Goal: Task Accomplishment & Management: Complete application form

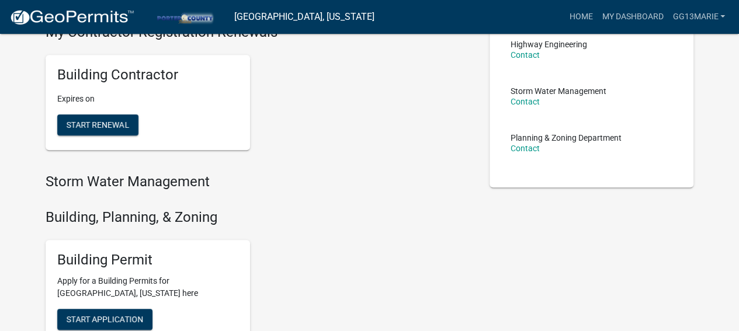
scroll to position [351, 0]
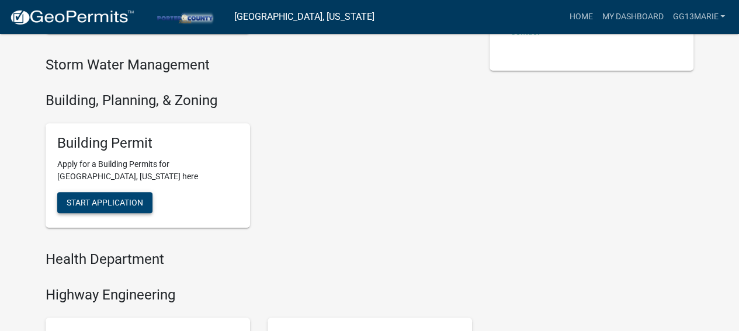
click at [109, 206] on span "Start Application" at bounding box center [105, 202] width 77 height 9
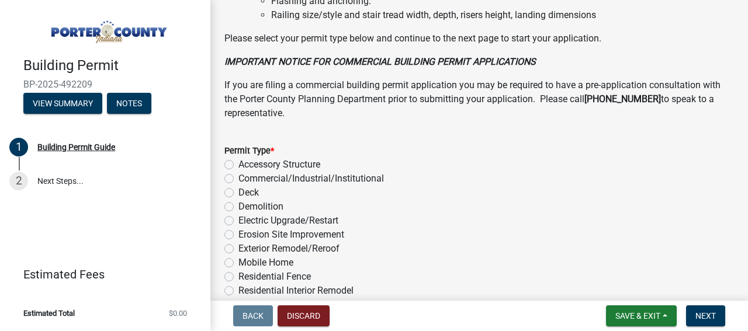
scroll to position [1052, 0]
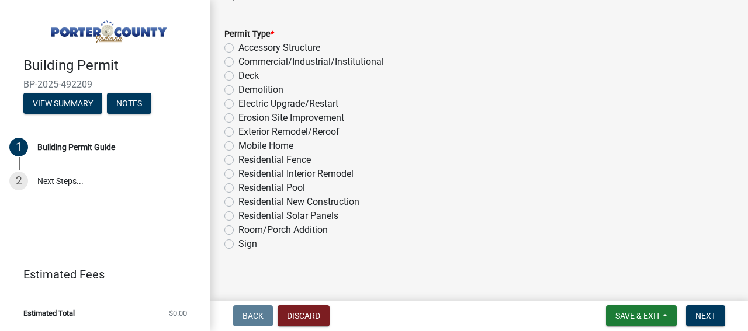
click at [238, 133] on label "Exterior Remodel/Reroof" at bounding box center [288, 132] width 101 height 14
click at [238, 133] on input "Exterior Remodel/Reroof" at bounding box center [242, 129] width 8 height 8
radio input "true"
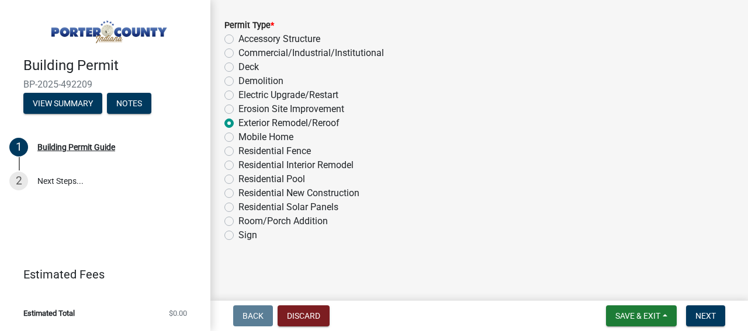
scroll to position [1063, 0]
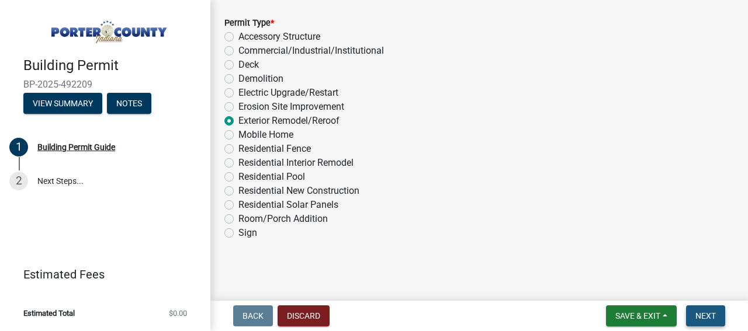
click at [704, 313] on span "Next" at bounding box center [706, 316] width 20 height 9
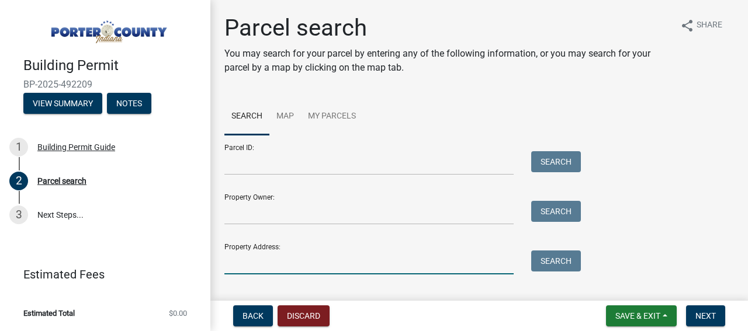
click at [241, 265] on input "Property Address:" at bounding box center [368, 263] width 289 height 24
type input "665 N 500 EAST"
drag, startPoint x: 565, startPoint y: 264, endPoint x: 579, endPoint y: 264, distance: 13.5
click at [566, 264] on button "Search" at bounding box center [556, 261] width 50 height 21
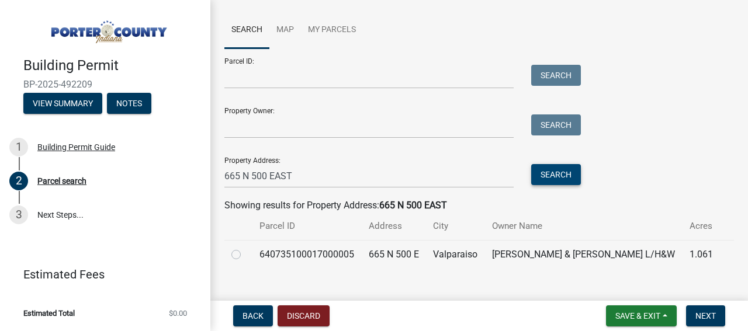
scroll to position [104, 0]
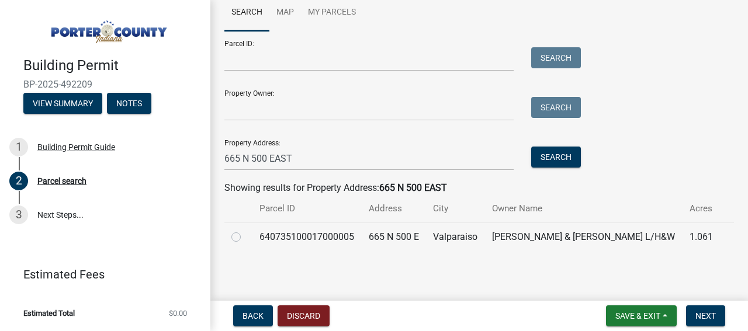
click at [246, 230] on label at bounding box center [246, 230] width 0 height 0
click at [246, 238] on input "radio" at bounding box center [250, 234] width 8 height 8
radio input "true"
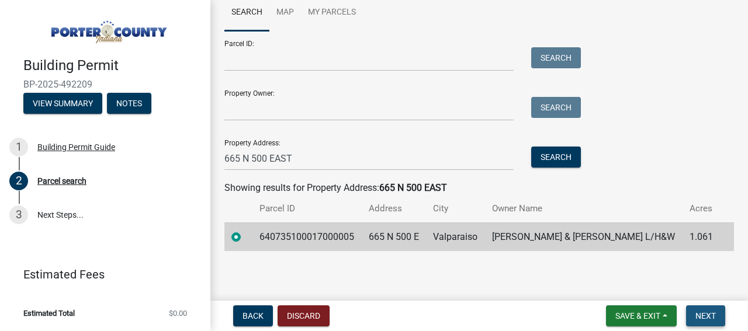
click at [696, 314] on span "Next" at bounding box center [706, 316] width 20 height 9
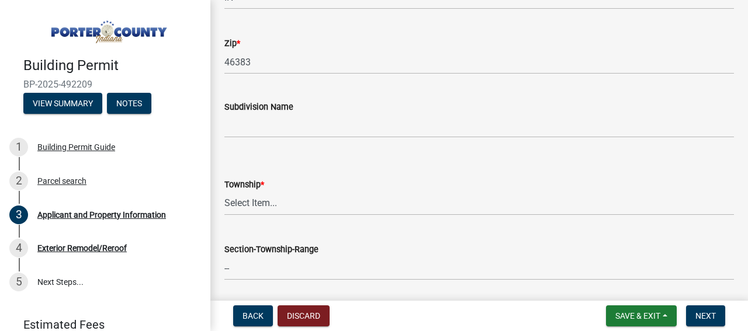
scroll to position [409, 0]
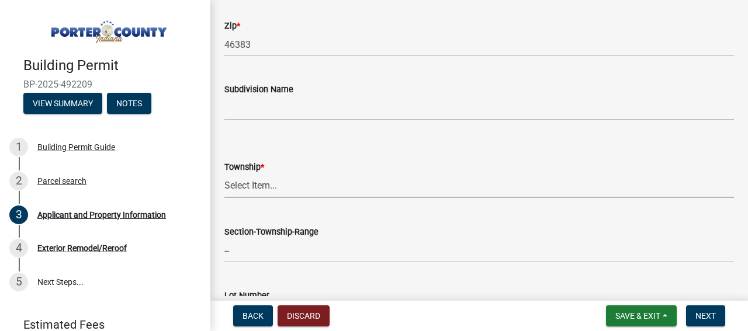
click at [246, 186] on select "Select Item... [PERSON_NAME][GEOGRAPHIC_DATA] [PERSON_NAME][GEOGRAPHIC_DATA] [G…" at bounding box center [479, 186] width 510 height 24
click at [224, 174] on select "Select Item... [PERSON_NAME][GEOGRAPHIC_DATA] [PERSON_NAME][GEOGRAPHIC_DATA] [G…" at bounding box center [479, 186] width 510 height 24
select select "eebc071e-620a-4db8-83e9-cb6b194c67e9"
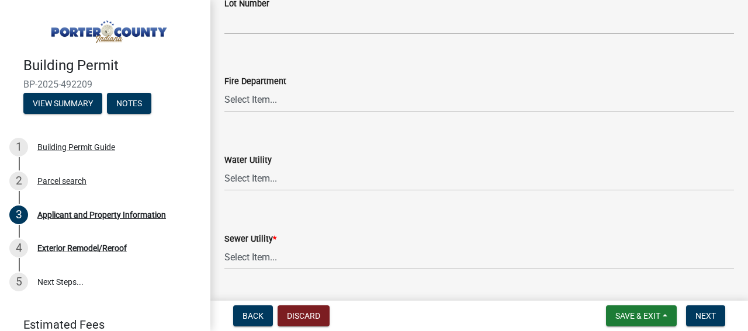
scroll to position [760, 0]
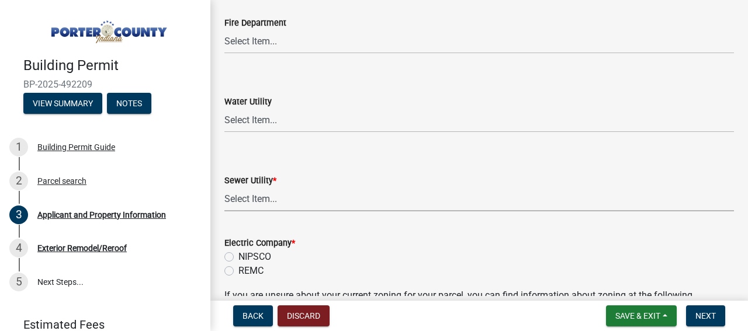
click at [254, 201] on select "Select Item... Aqua [US_STATE] Inc Damon Run Falling Waters Lake Eliza - LEACD …" at bounding box center [479, 200] width 510 height 24
click at [224, 188] on select "Select Item... Aqua [US_STATE] Inc Damon Run Falling Waters Lake Eliza - LEACD …" at bounding box center [479, 200] width 510 height 24
select select "c796f995-08fe-487b-a20e-70ab553361d3"
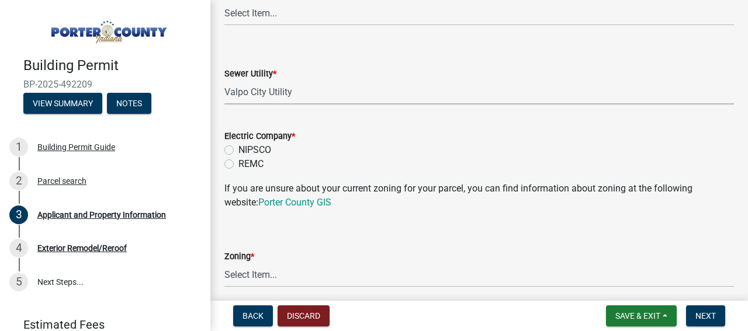
scroll to position [877, 0]
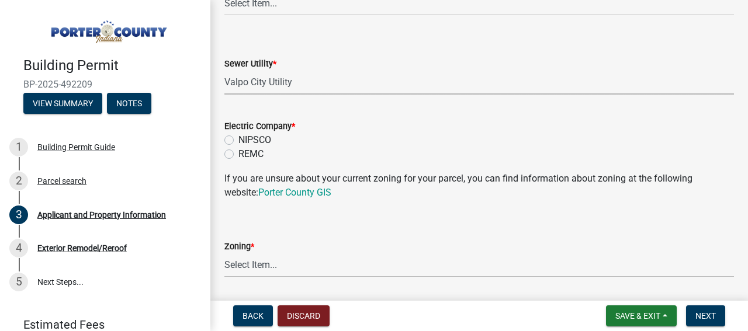
click at [238, 140] on label "NIPSCO" at bounding box center [254, 140] width 33 height 14
click at [238, 140] on input "NIPSCO" at bounding box center [242, 137] width 8 height 8
radio input "true"
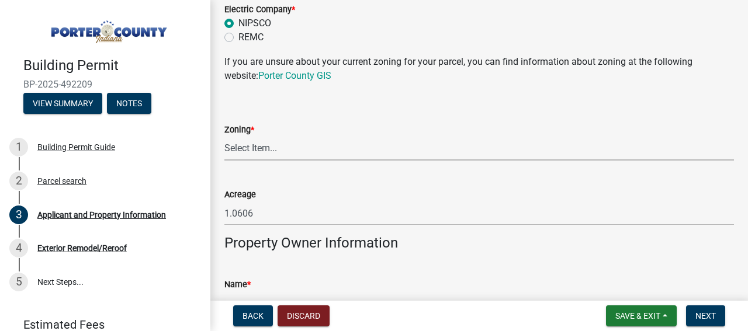
click at [244, 149] on select "Select Item... A1 A2 CH CM CN I1 I2 I3 IN MP OT P1 P2 PUD R1 R2 R3 R4 RL RR" at bounding box center [479, 149] width 510 height 24
click at [224, 137] on select "Select Item... A1 A2 CH CM CN I1 I2 I3 IN MP OT P1 P2 PUD R1 R2 R3 R4 RL RR" at bounding box center [479, 149] width 510 height 24
select select "271bd504-2c49-4a3f-937e-0db1d3436bac"
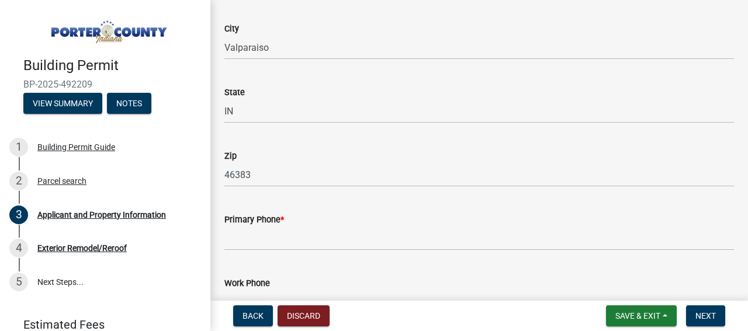
scroll to position [1403, 0]
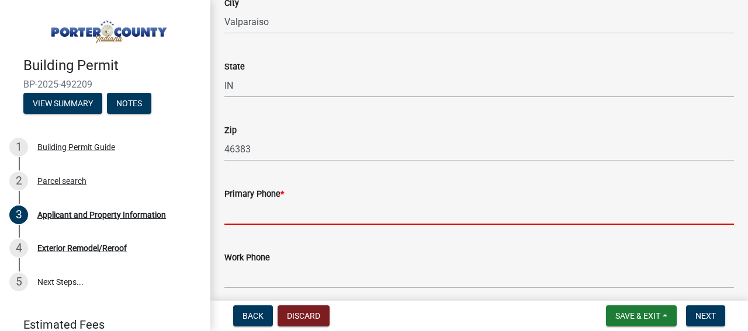
click at [234, 215] on input "Primary Phone *" at bounding box center [479, 213] width 510 height 24
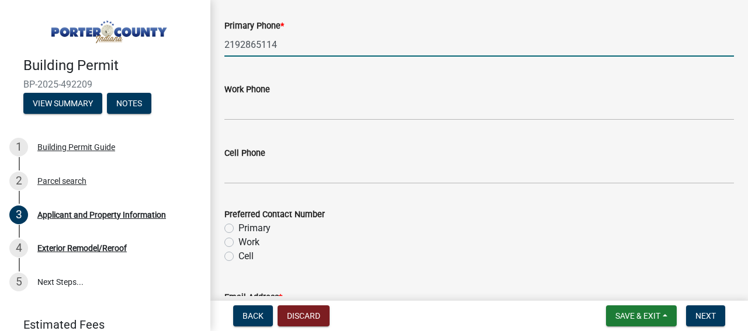
scroll to position [1637, 0]
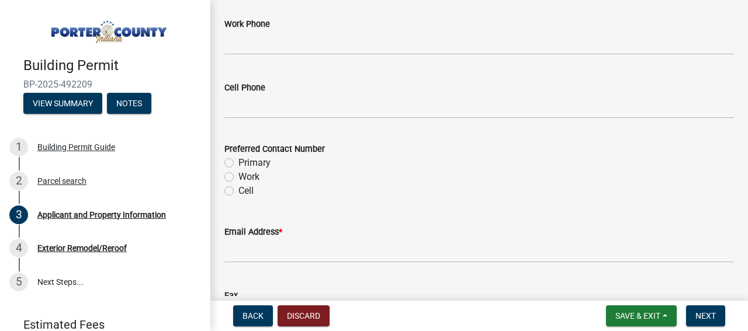
type input "2192865114"
click at [238, 162] on label "Primary" at bounding box center [254, 163] width 32 height 14
click at [238, 162] on input "Primary" at bounding box center [242, 160] width 8 height 8
radio input "true"
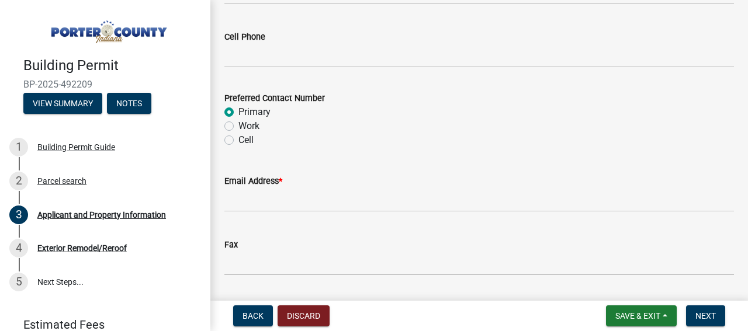
scroll to position [1754, 0]
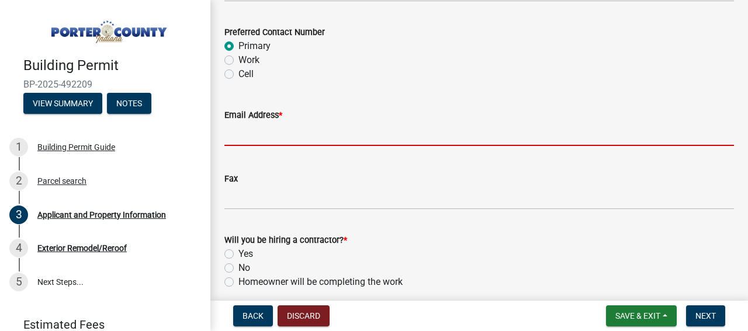
click at [246, 138] on input "Email Address *" at bounding box center [479, 134] width 510 height 24
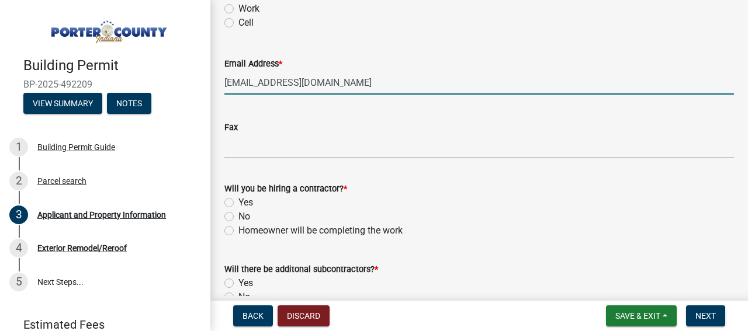
scroll to position [1869, 0]
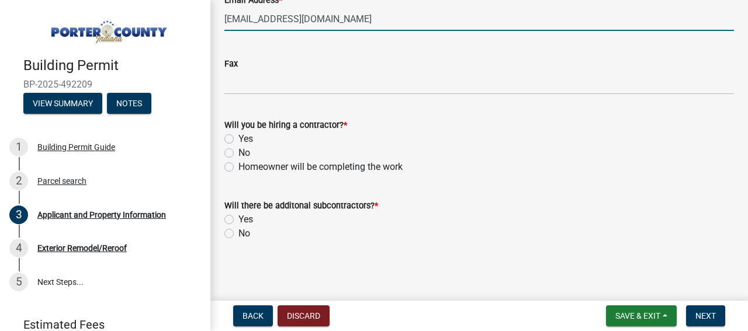
type input "[EMAIL_ADDRESS][DOMAIN_NAME]"
click at [238, 139] on label "Yes" at bounding box center [245, 139] width 15 height 14
click at [238, 139] on input "Yes" at bounding box center [242, 136] width 8 height 8
radio input "true"
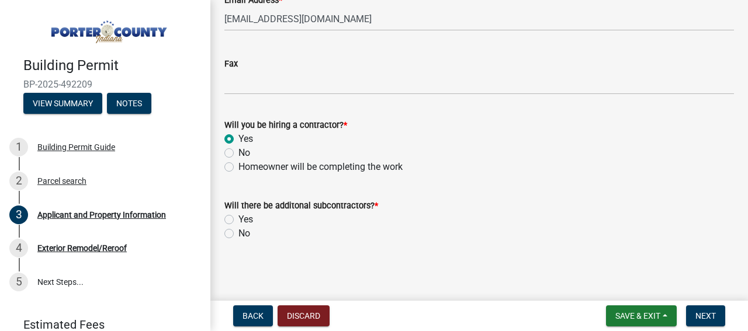
click at [238, 234] on label "No" at bounding box center [244, 234] width 12 height 14
click at [238, 234] on input "No" at bounding box center [242, 231] width 8 height 8
radio input "true"
click at [704, 316] on span "Next" at bounding box center [706, 316] width 20 height 9
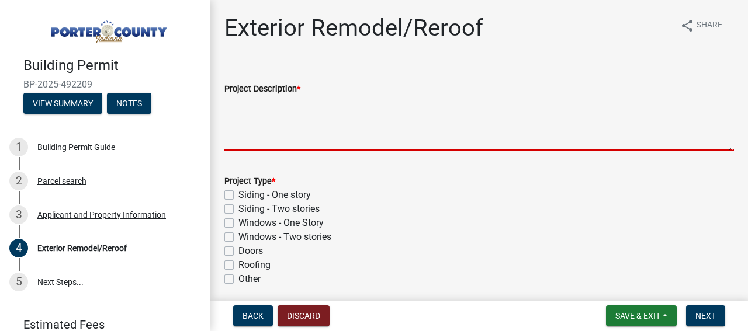
click at [263, 141] on textarea "Project Description *" at bounding box center [479, 123] width 510 height 55
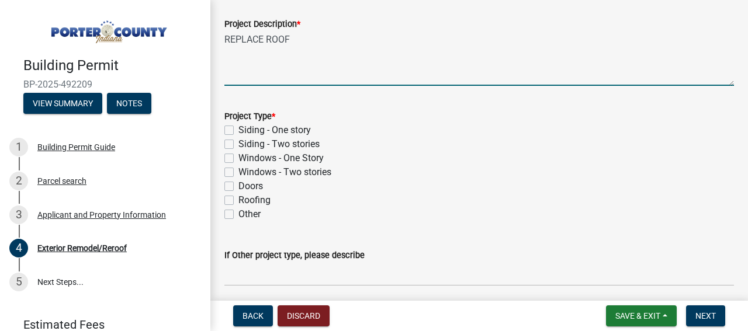
scroll to position [117, 0]
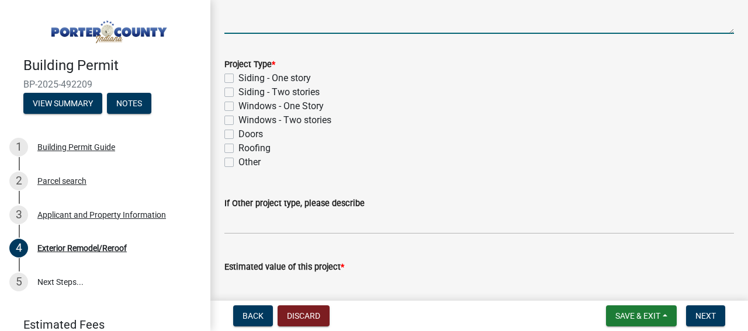
type textarea "REPLACE ROOF"
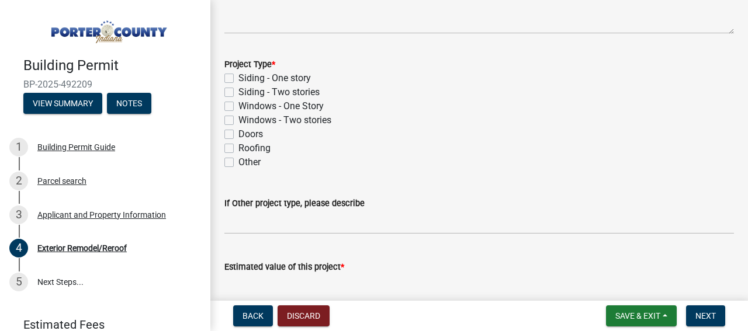
drag, startPoint x: 225, startPoint y: 146, endPoint x: 250, endPoint y: 151, distance: 25.2
click at [238, 146] on label "Roofing" at bounding box center [254, 148] width 32 height 14
click at [238, 146] on input "Roofing" at bounding box center [242, 145] width 8 height 8
checkbox input "true"
checkbox input "false"
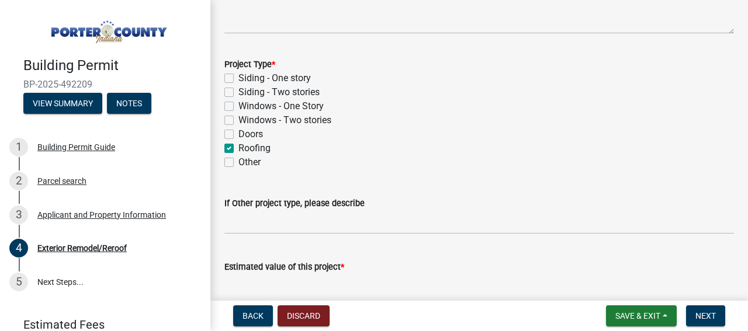
checkbox input "false"
checkbox input "true"
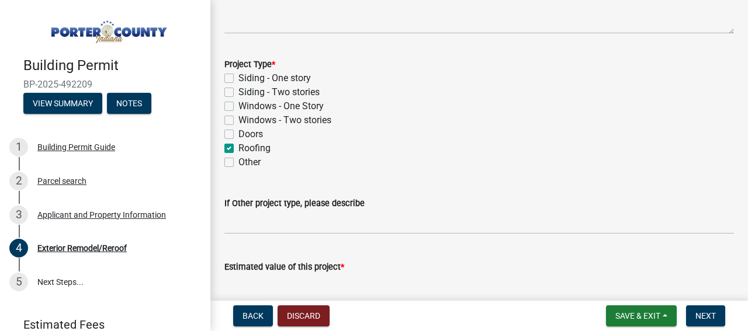
checkbox input "false"
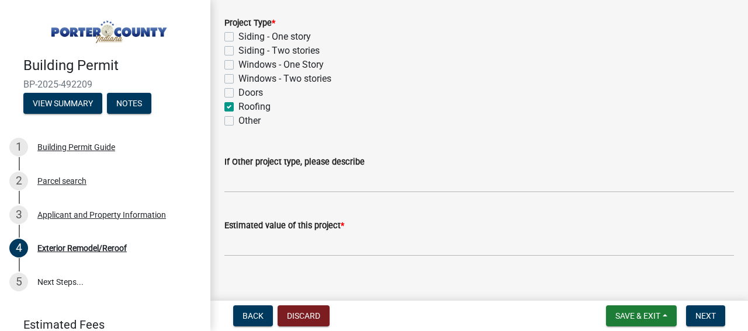
scroll to position [174, 0]
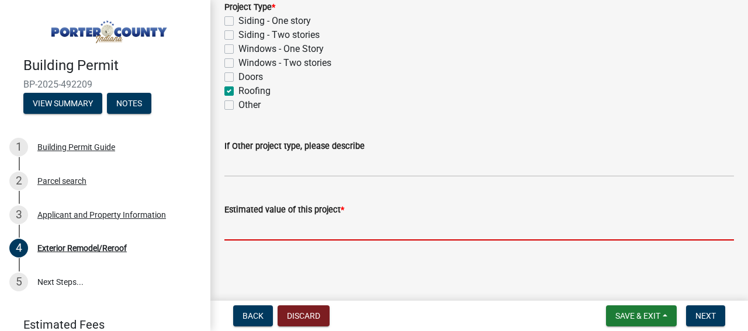
click at [243, 233] on input "text" at bounding box center [479, 229] width 510 height 24
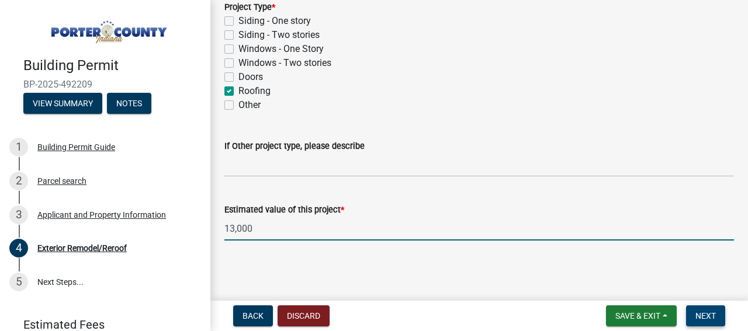
type input "13000"
click at [710, 314] on span "Next" at bounding box center [706, 316] width 20 height 9
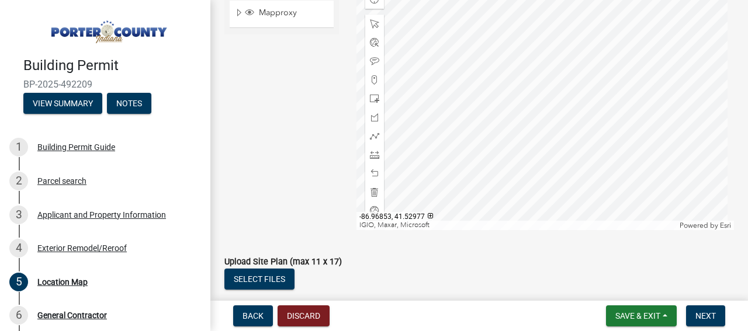
scroll to position [306, 0]
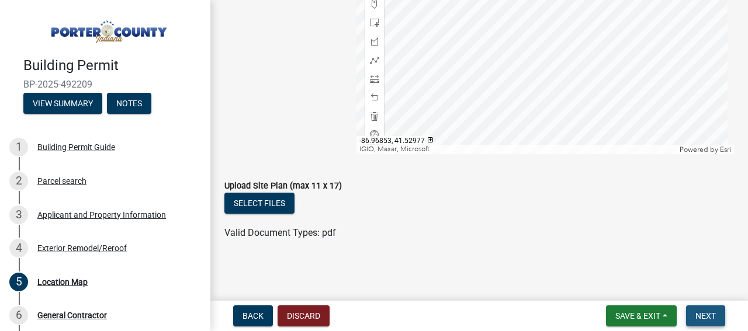
click at [714, 320] on span "Next" at bounding box center [706, 316] width 20 height 9
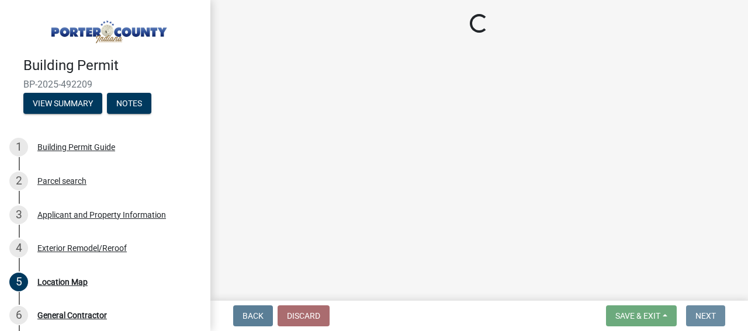
scroll to position [0, 0]
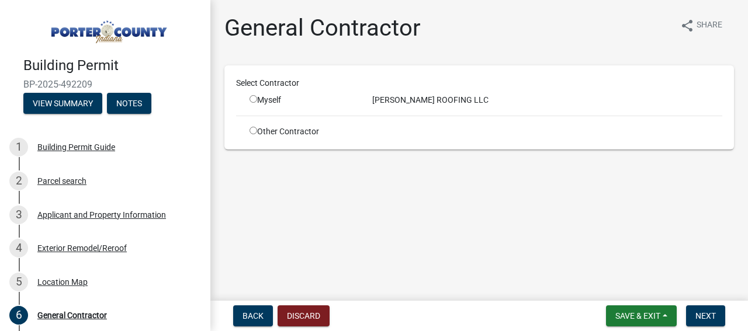
click at [406, 99] on div "[PERSON_NAME] ROOFING LLC" at bounding box center [548, 100] width 368 height 12
click at [252, 99] on input "radio" at bounding box center [254, 99] width 8 height 8
radio input "true"
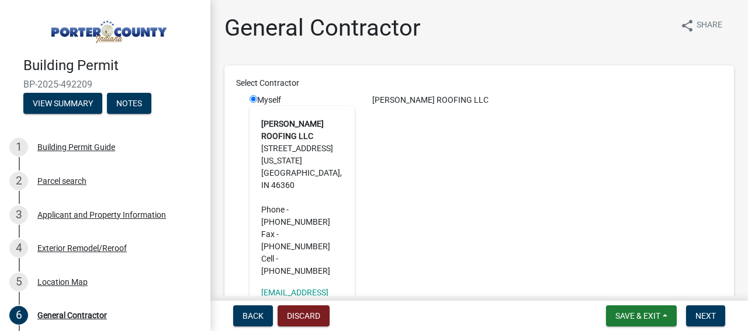
click at [286, 130] on address "[PERSON_NAME] ROOFING LLC [STREET_ADDRESS][US_STATE] Phone - [PHONE_NUMBER] Fax…" at bounding box center [302, 198] width 82 height 160
click at [471, 154] on div "[PERSON_NAME] ROOFING LLC" at bounding box center [548, 213] width 368 height 238
click at [409, 101] on div "[PERSON_NAME] ROOFING LLC" at bounding box center [548, 100] width 368 height 12
click at [481, 216] on div "[PERSON_NAME] ROOFING LLC" at bounding box center [548, 213] width 368 height 238
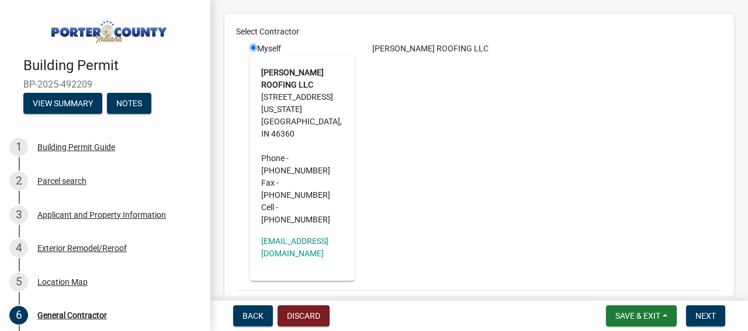
scroll to position [97, 0]
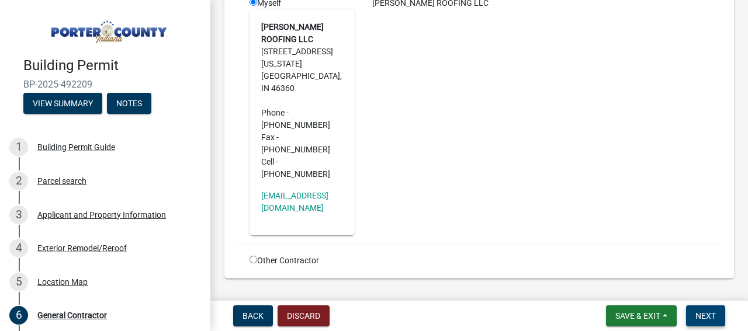
click at [710, 314] on span "Next" at bounding box center [706, 316] width 20 height 9
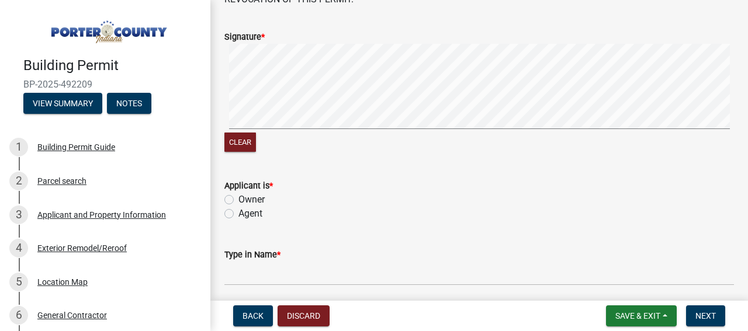
scroll to position [175, 0]
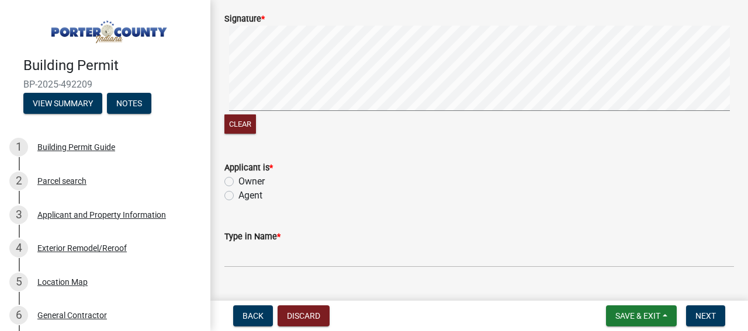
click at [238, 197] on label "Agent" at bounding box center [250, 196] width 24 height 14
click at [238, 196] on input "Agent" at bounding box center [242, 193] width 8 height 8
radio input "true"
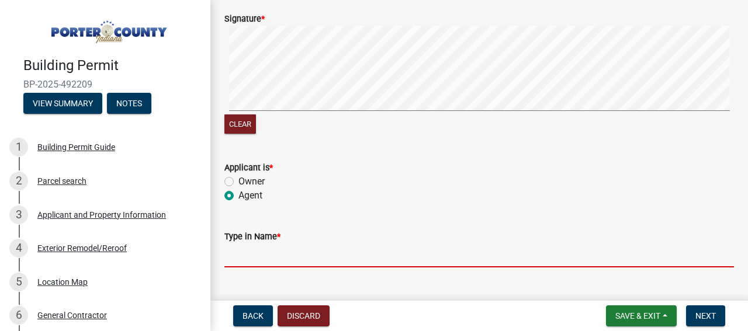
click at [247, 257] on input "Type in Name *" at bounding box center [479, 256] width 510 height 24
type input "[PERSON_NAME]"
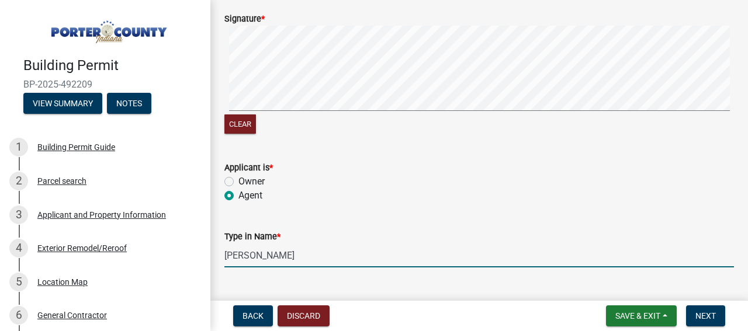
type input "2198728246"
type input "[EMAIL_ADDRESS][DOMAIN_NAME]"
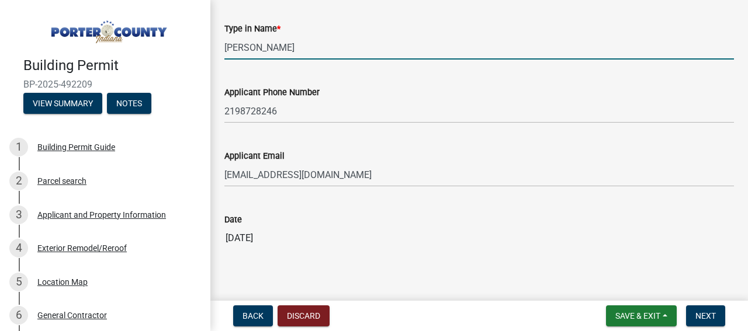
scroll to position [401, 0]
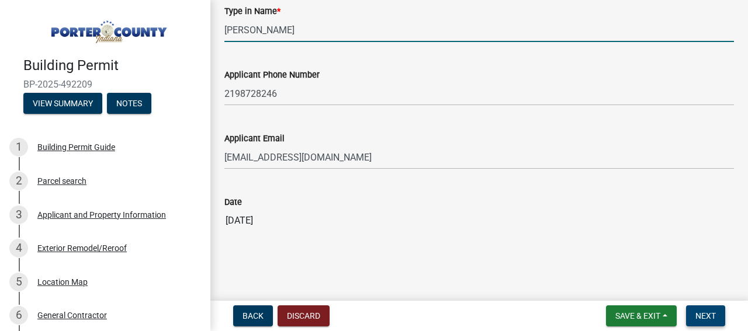
click at [708, 318] on span "Next" at bounding box center [706, 316] width 20 height 9
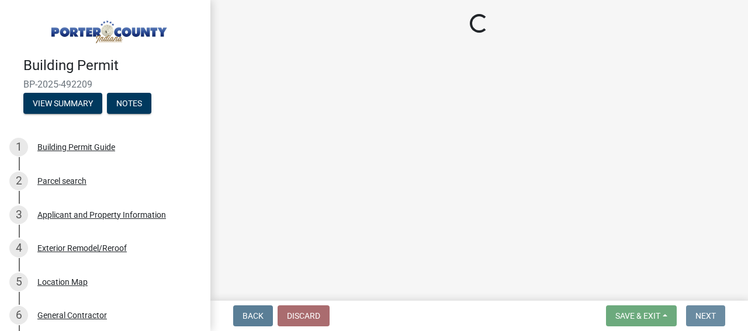
scroll to position [0, 0]
